Goal: Task Accomplishment & Management: Complete application form

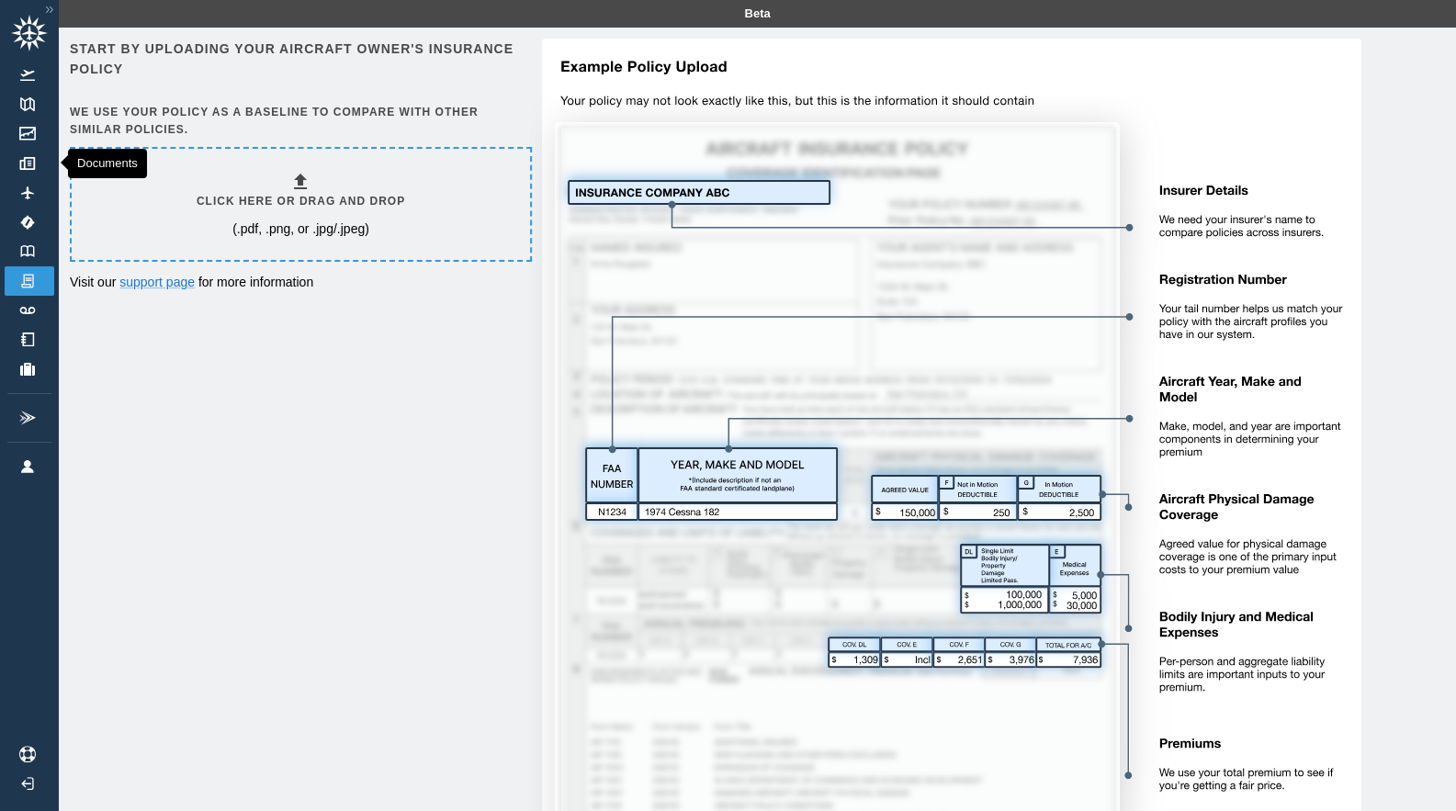
click at [34, 157] on img at bounding box center [27, 163] width 20 height 13
click at [344, 219] on p "(.pdf, .png, or .jpg/.jpeg)" at bounding box center [300, 228] width 137 height 18
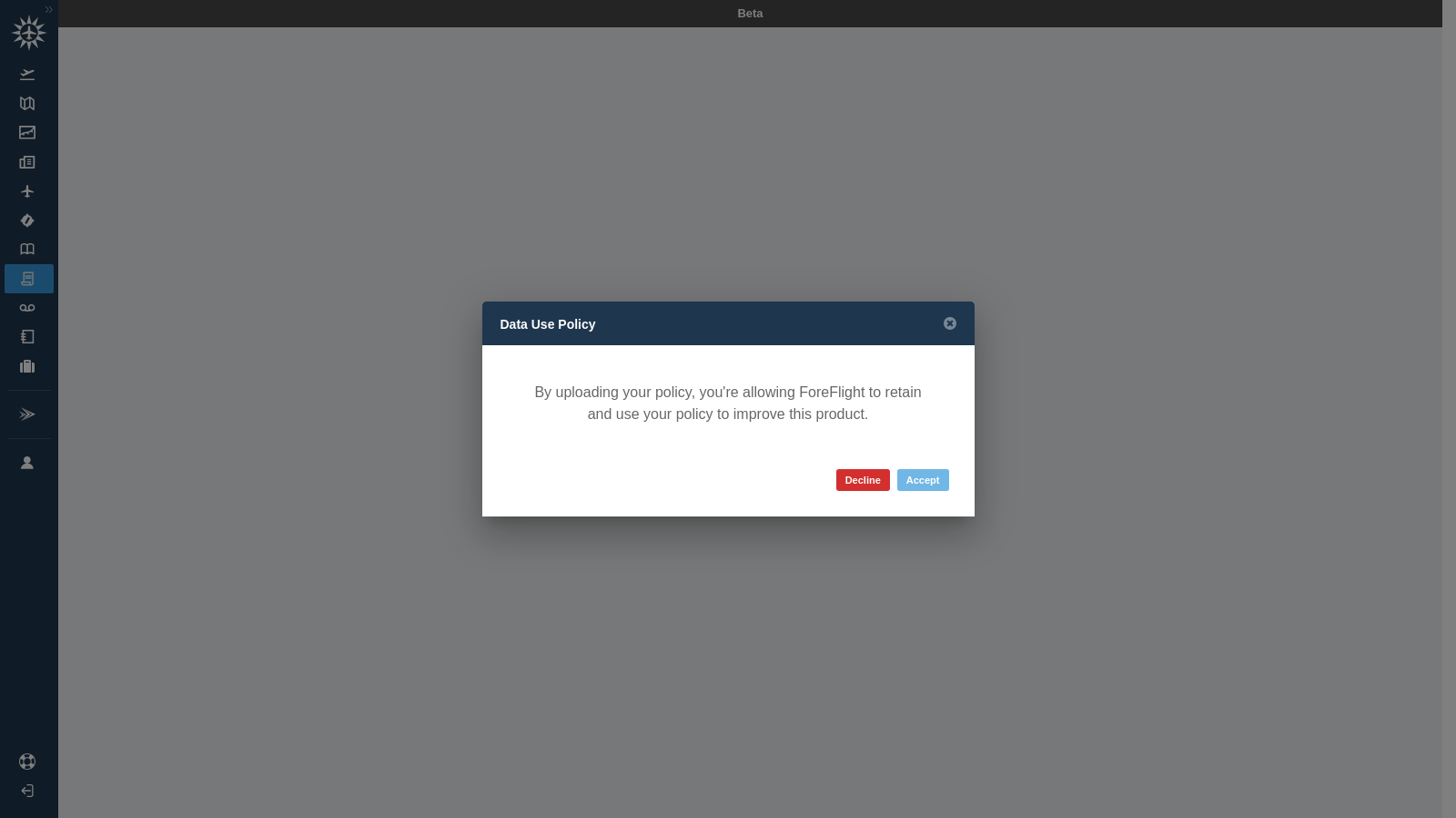
click at [930, 474] on button "Accept" at bounding box center [924, 480] width 52 height 22
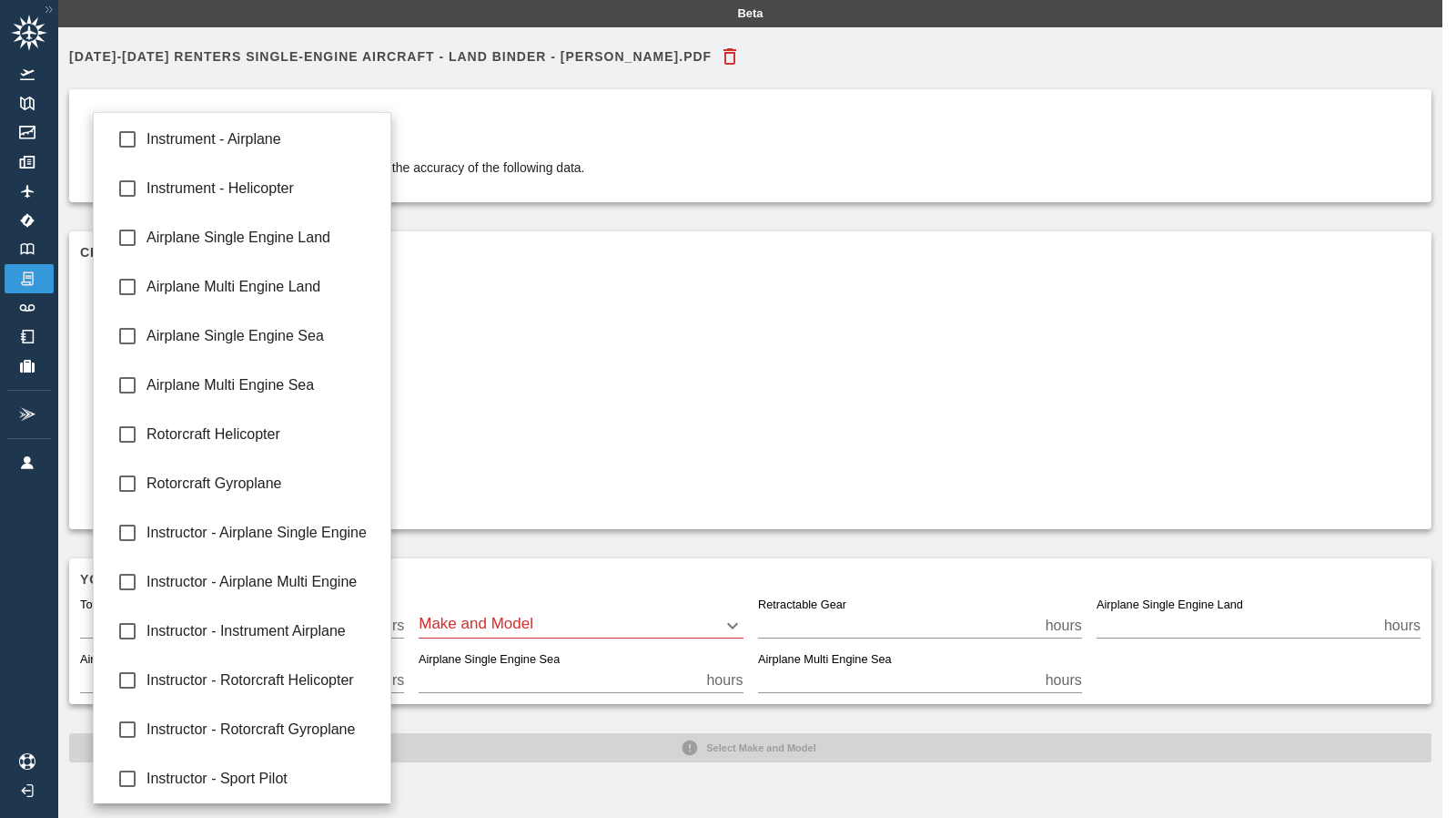
click at [391, 373] on body "Beta [DATE]-[DATE] Renters Single-Engine Aircraft - Land Binder - [PERSON_NAME]…" at bounding box center [728, 409] width 1456 height 818
type input "**********"
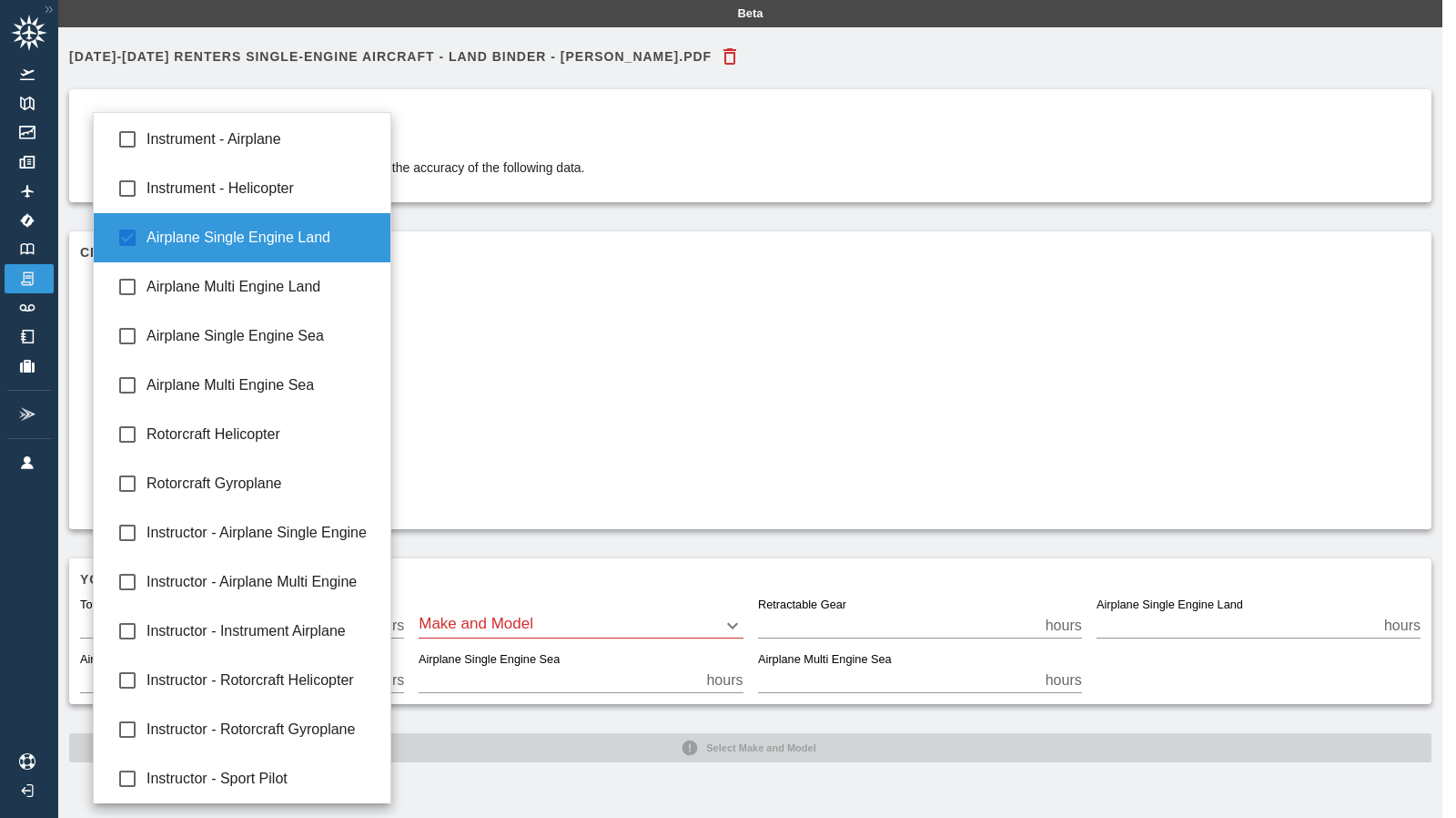
click at [494, 286] on div at bounding box center [728, 409] width 1456 height 818
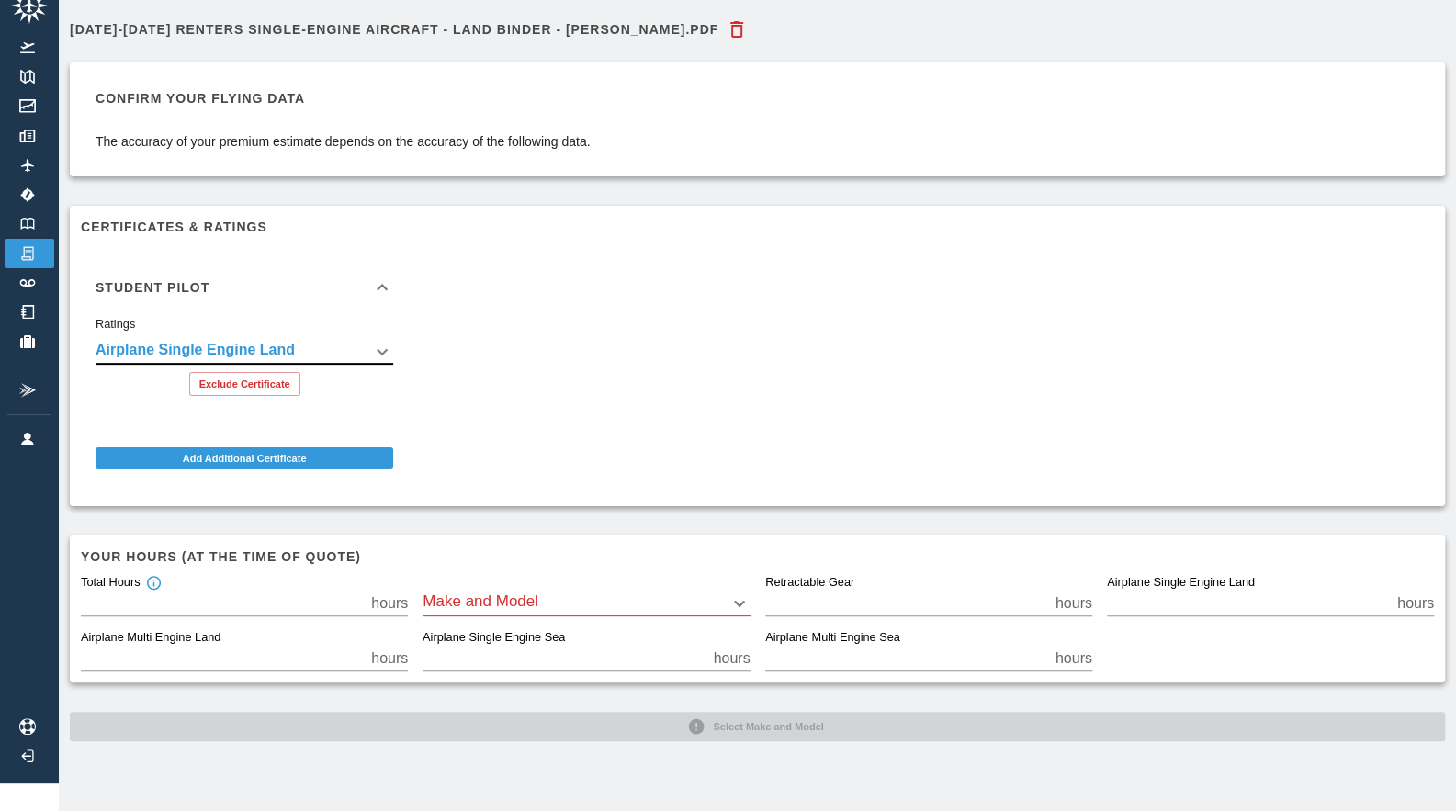
scroll to position [28, 0]
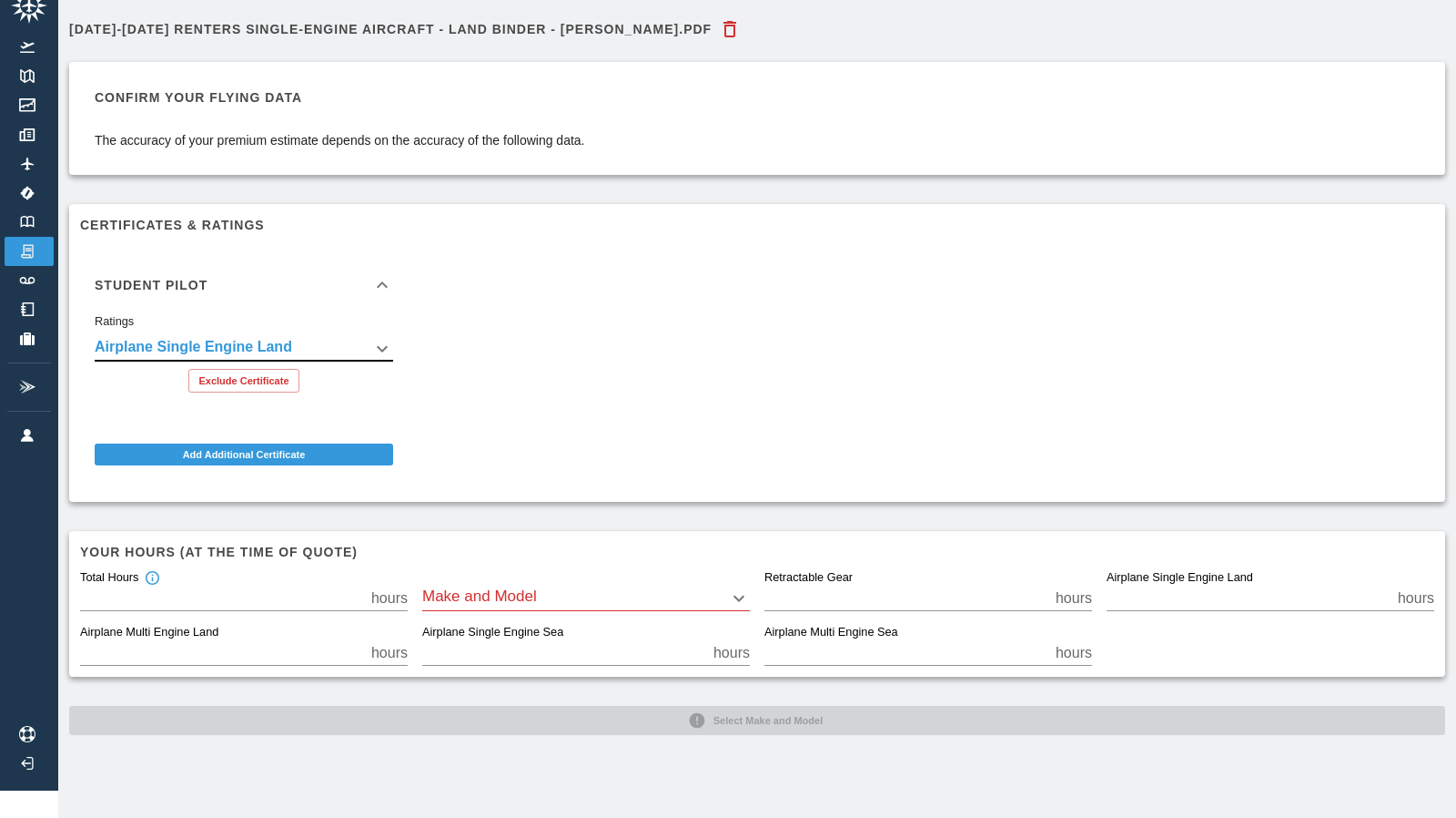
click at [437, 578] on body "**********" at bounding box center [728, 381] width 1456 height 818
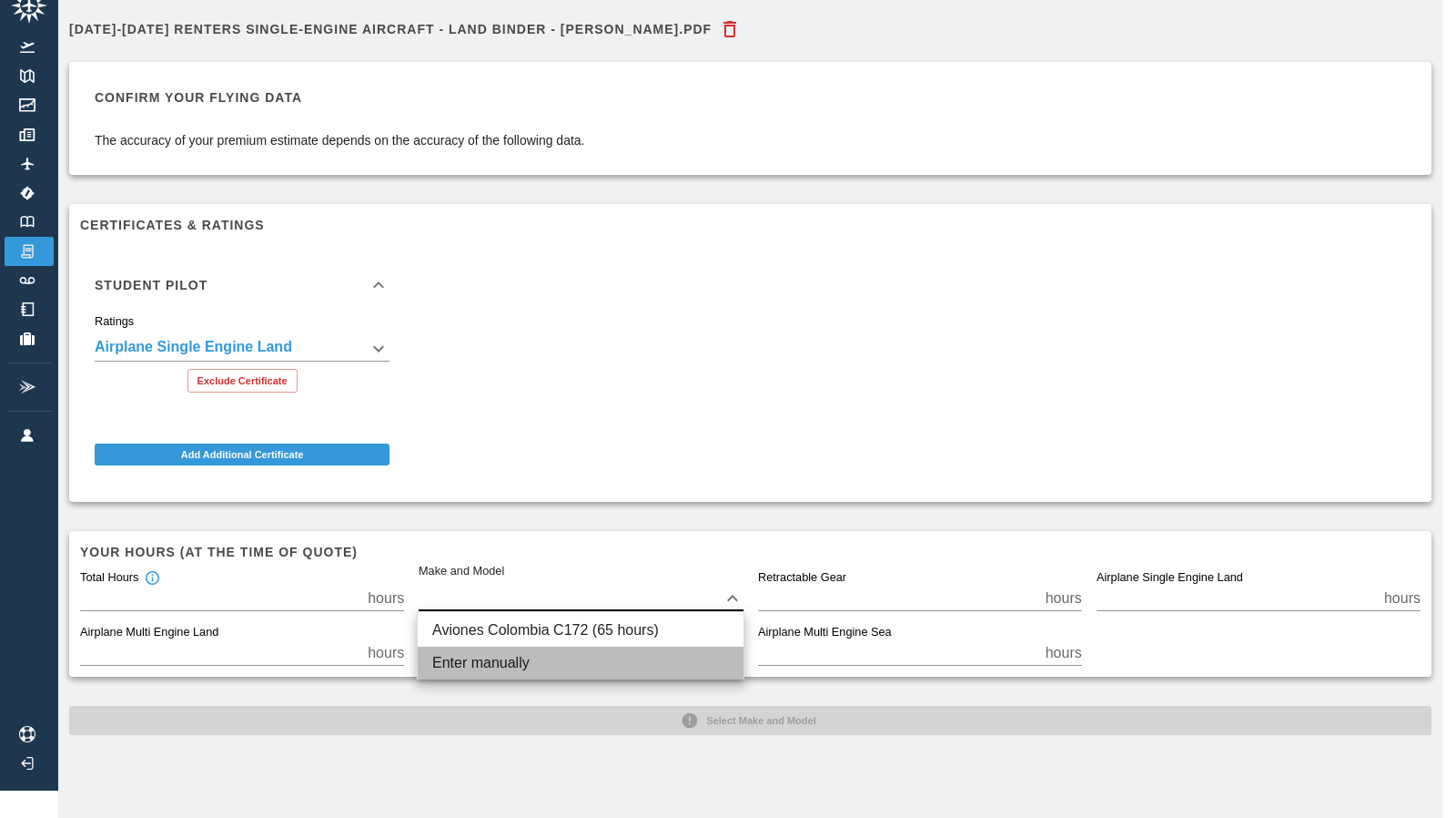
click at [477, 656] on li "Enter manually" at bounding box center [581, 662] width 326 height 33
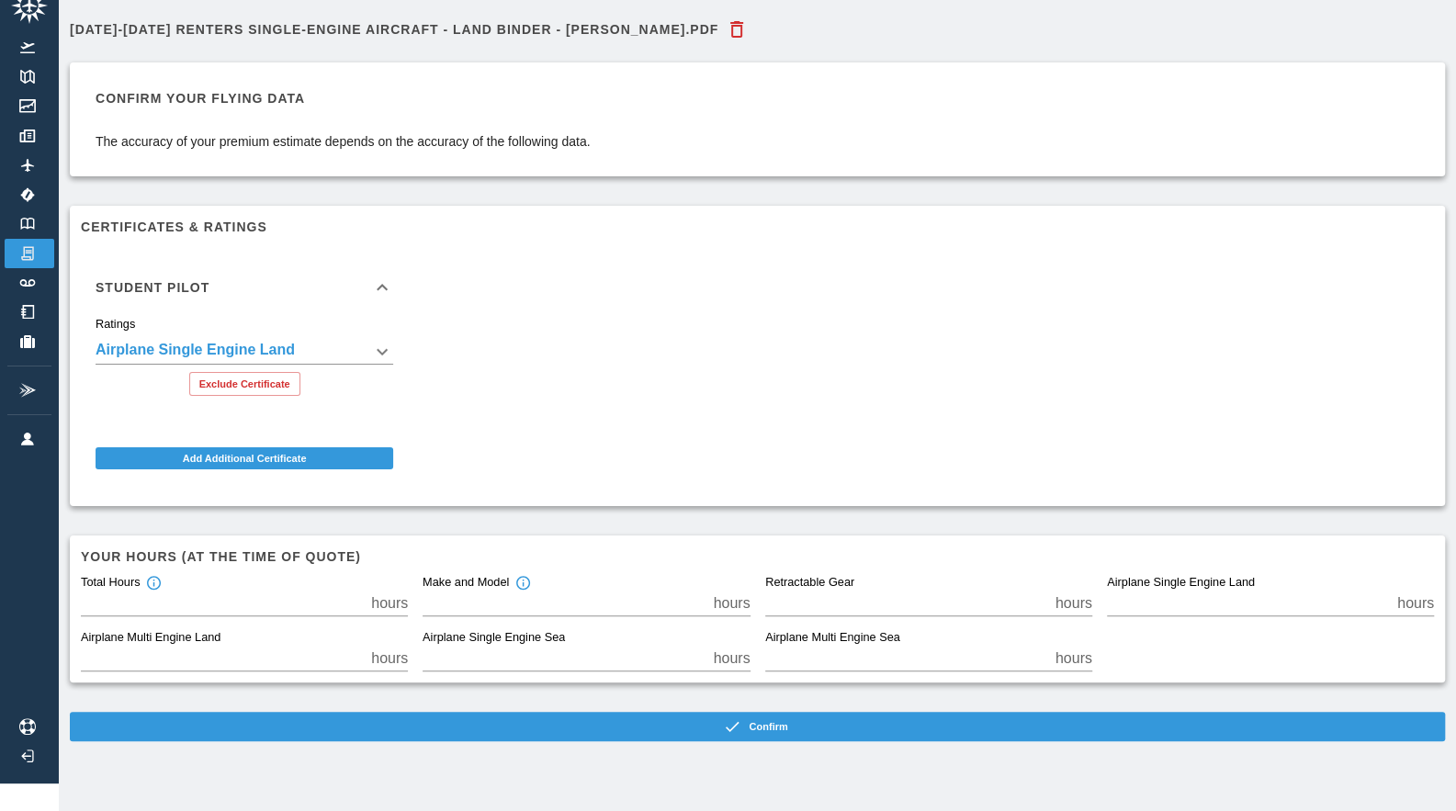
scroll to position [41, 0]
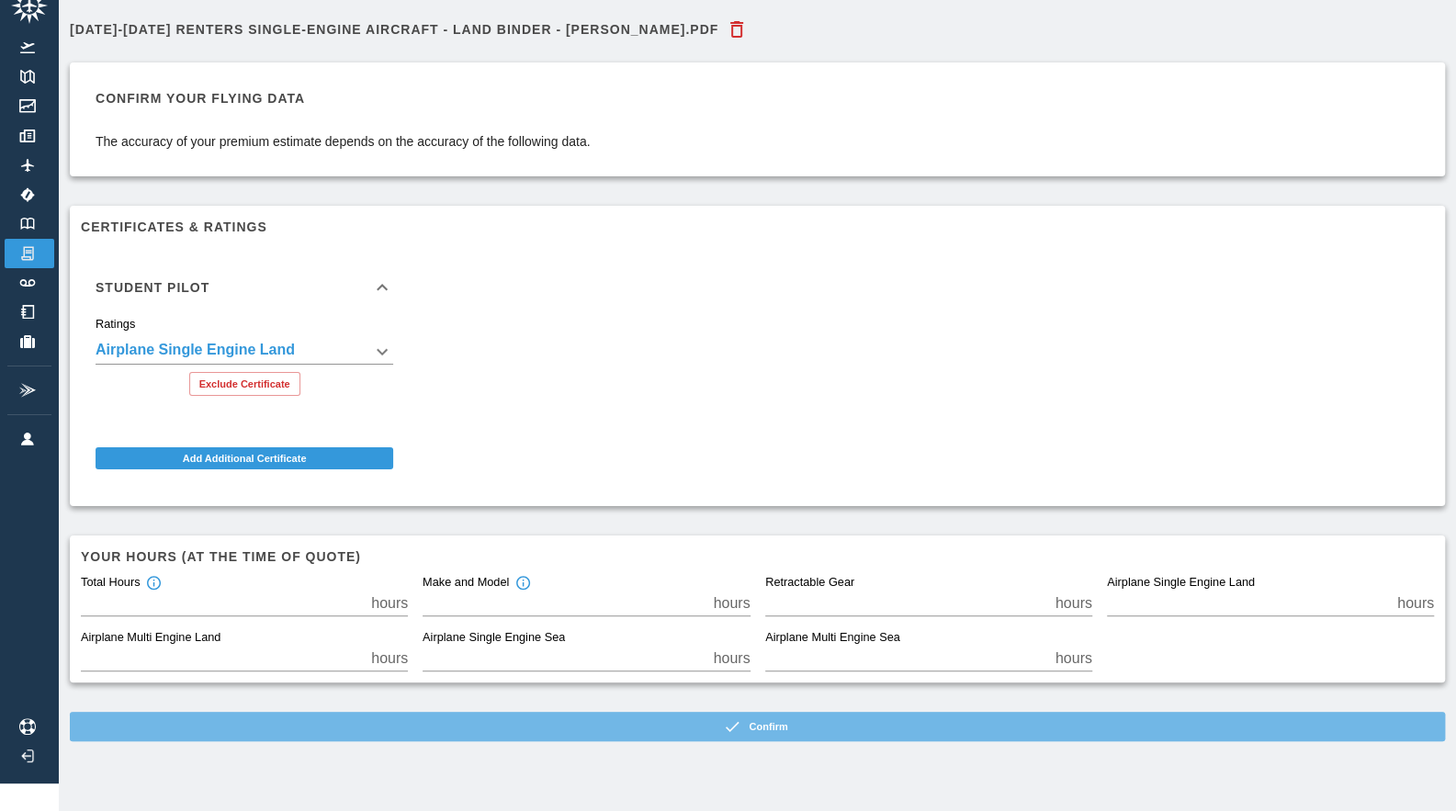
click at [748, 712] on button "Confirm" at bounding box center [757, 726] width 1375 height 29
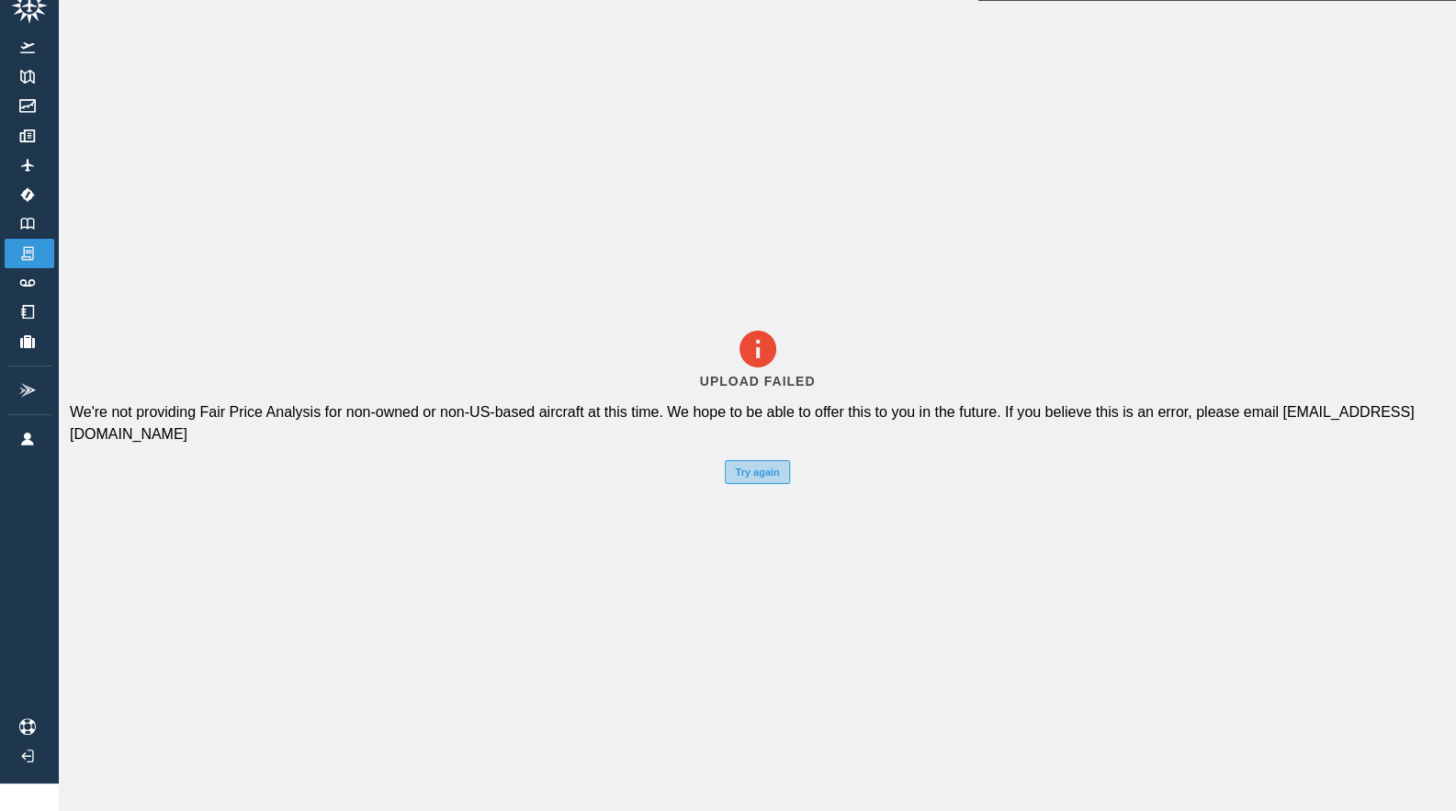
click at [760, 460] on button "Try again" at bounding box center [757, 472] width 64 height 24
